Goal: Transaction & Acquisition: Purchase product/service

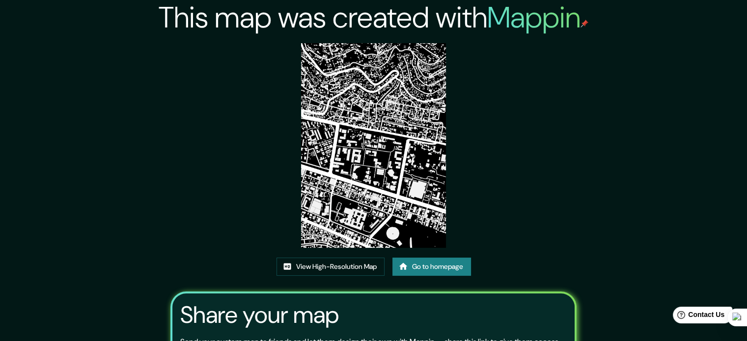
click at [423, 262] on link "Go to homepage" at bounding box center [432, 267] width 79 height 18
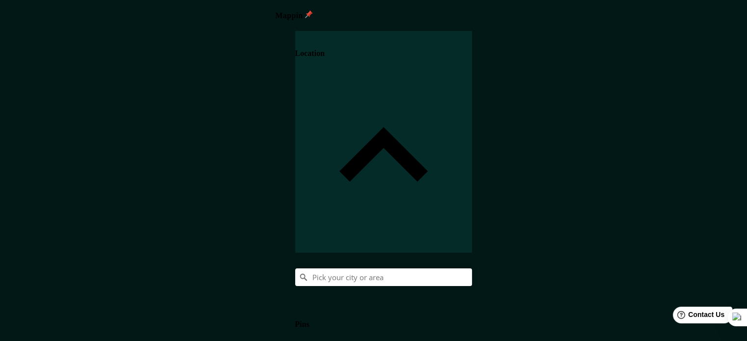
click at [472, 269] on div at bounding box center [383, 278] width 177 height 18
click at [472, 269] on input "Pick your city or area" at bounding box center [383, 278] width 177 height 18
type input "Cusco, Departamento de Cusco, Perú"
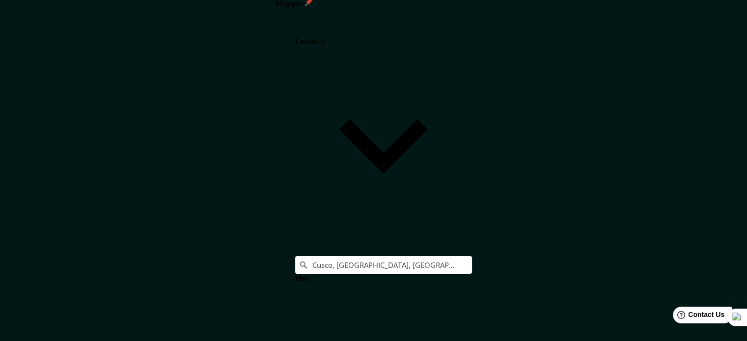
scroll to position [13, 0]
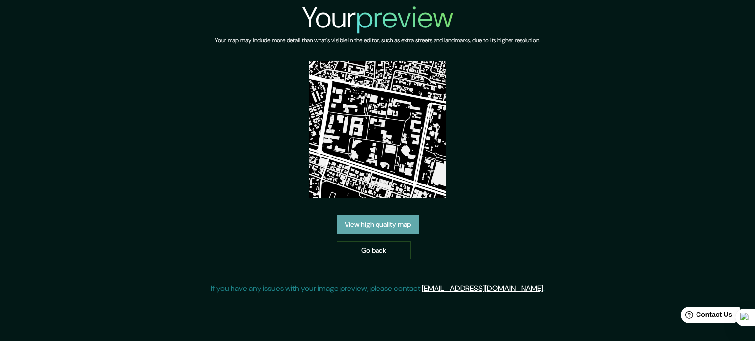
click at [383, 222] on link "View high quality map" at bounding box center [378, 225] width 82 height 18
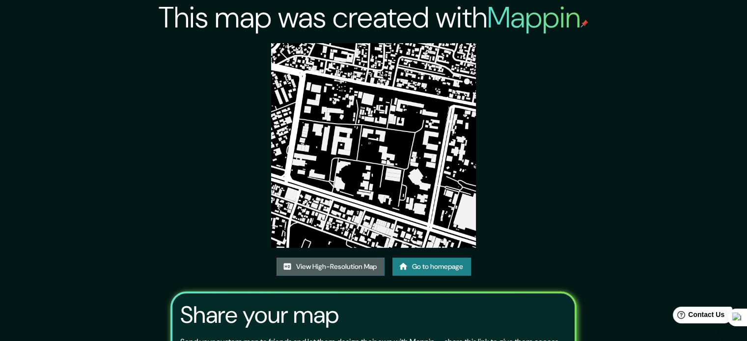
click at [354, 269] on link "View High-Resolution Map" at bounding box center [331, 267] width 108 height 18
